Goal: Understand process/instructions

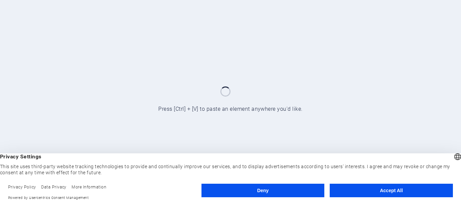
click at [391, 190] on button "Accept All" at bounding box center [391, 189] width 123 height 13
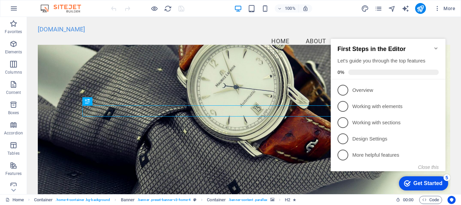
click at [258, 70] on figure at bounding box center [244, 125] width 412 height 161
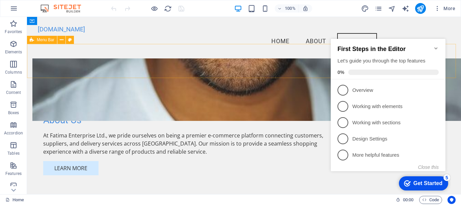
scroll to position [381, 0]
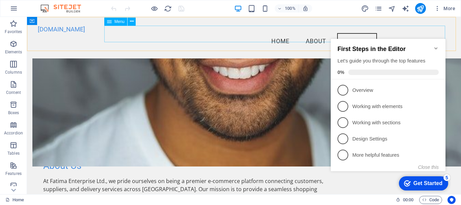
click at [313, 36] on nav "Home About Services FAQ Contact" at bounding box center [244, 41] width 412 height 17
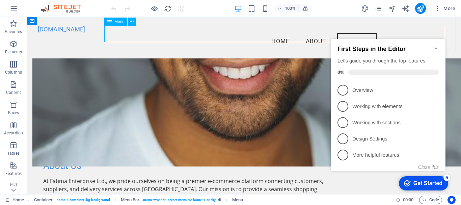
click at [324, 35] on nav "Home About Services FAQ Contact" at bounding box center [244, 41] width 412 height 17
click at [313, 35] on nav "Home About Services FAQ Contact" at bounding box center [244, 41] width 412 height 17
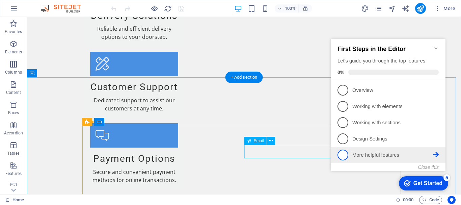
scroll to position [944, 0]
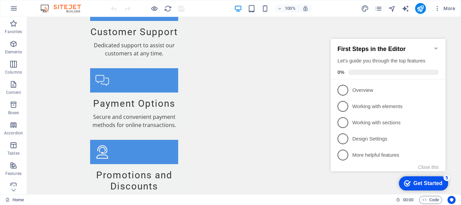
click at [425, 183] on div "Get Started" at bounding box center [427, 183] width 29 height 6
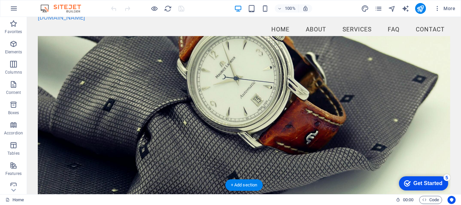
scroll to position [0, 0]
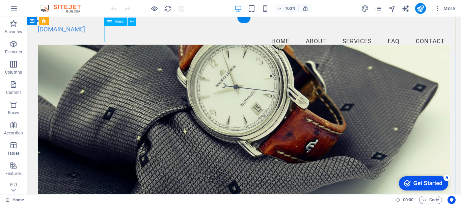
click at [313, 36] on nav "Home About Services FAQ Contact" at bounding box center [244, 41] width 412 height 17
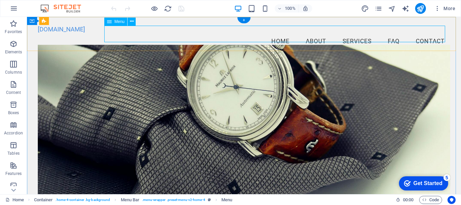
click at [356, 34] on nav "Home About Services FAQ Contact" at bounding box center [244, 41] width 412 height 17
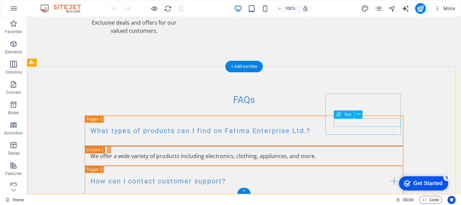
scroll to position [1123, 0]
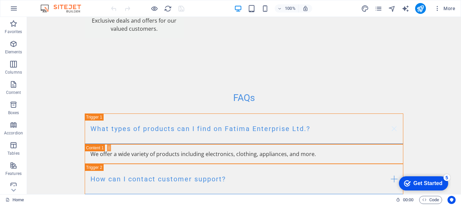
click at [422, 181] on div "Get Started" at bounding box center [427, 183] width 29 height 6
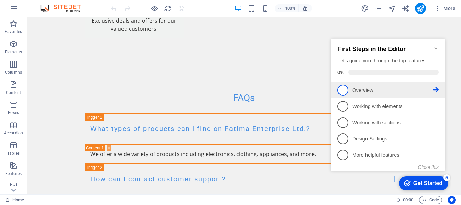
click at [353, 91] on p "Overview - incomplete" at bounding box center [392, 90] width 81 height 7
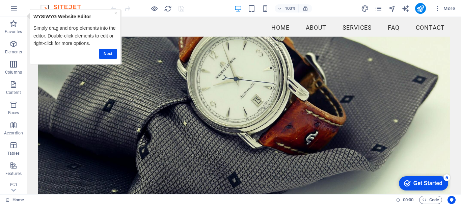
scroll to position [0, 0]
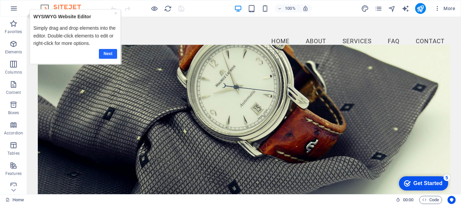
click at [102, 55] on link "Next" at bounding box center [107, 54] width 18 height 10
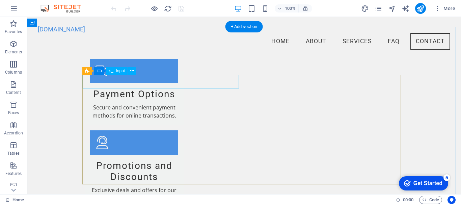
scroll to position [944, 0]
